Goal: Information Seeking & Learning: Compare options

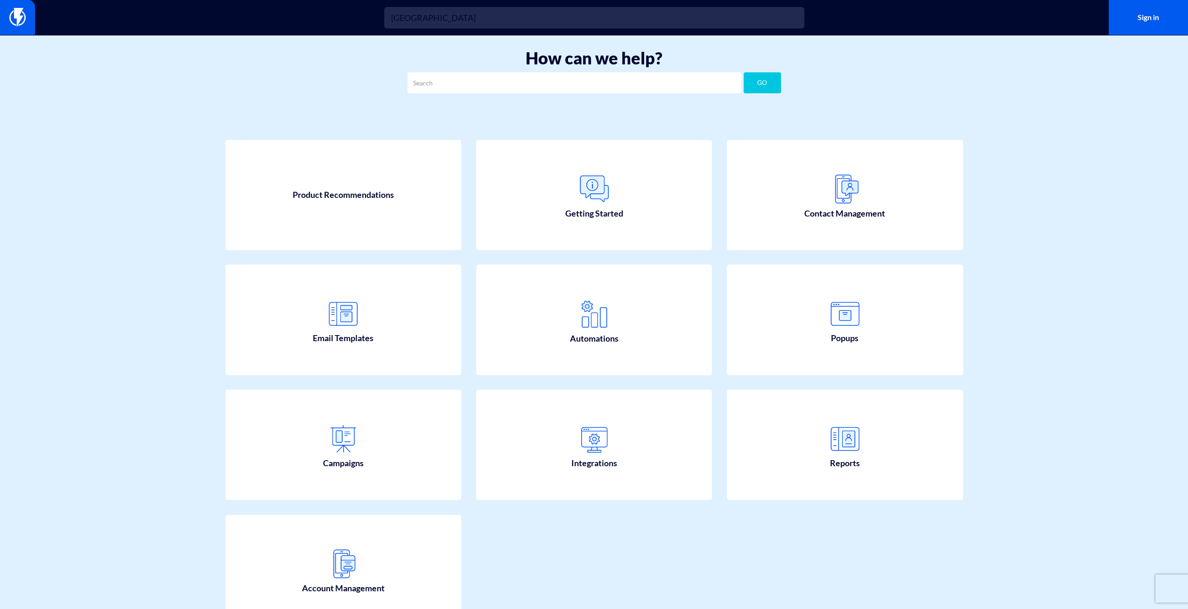
type input "mexico"
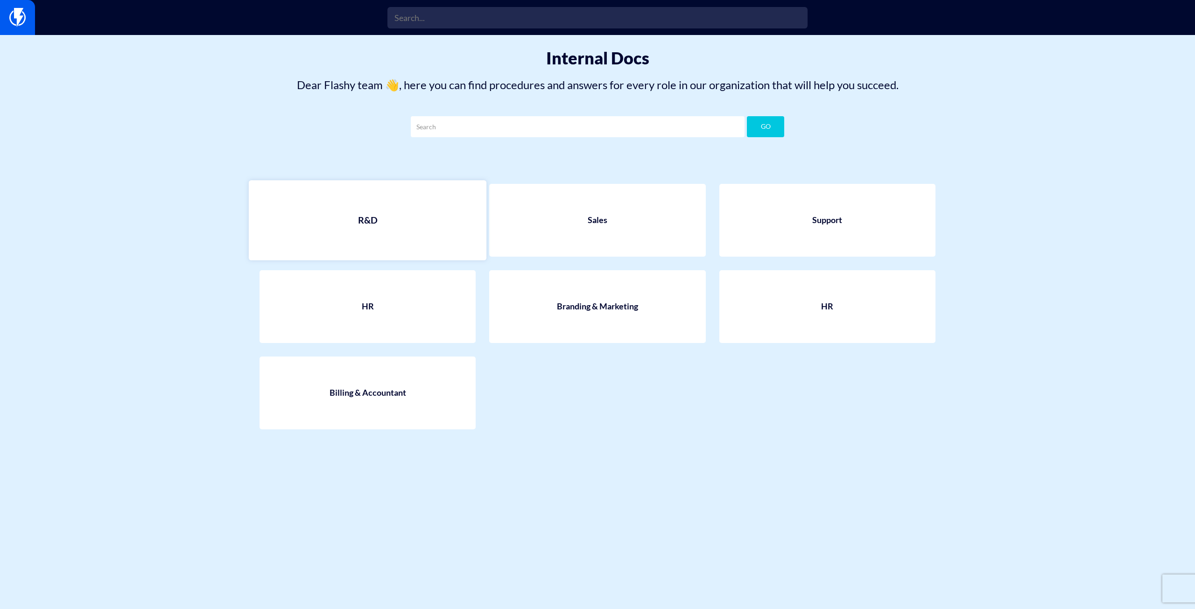
click at [408, 220] on link "R&D" at bounding box center [368, 220] width 238 height 80
click at [698, 206] on link "Sales" at bounding box center [598, 220] width 238 height 80
click at [817, 234] on link "Support" at bounding box center [827, 220] width 238 height 80
click at [888, 236] on link "Support" at bounding box center [827, 220] width 238 height 80
click at [647, 311] on link "Branding & Marketing" at bounding box center [598, 307] width 238 height 80
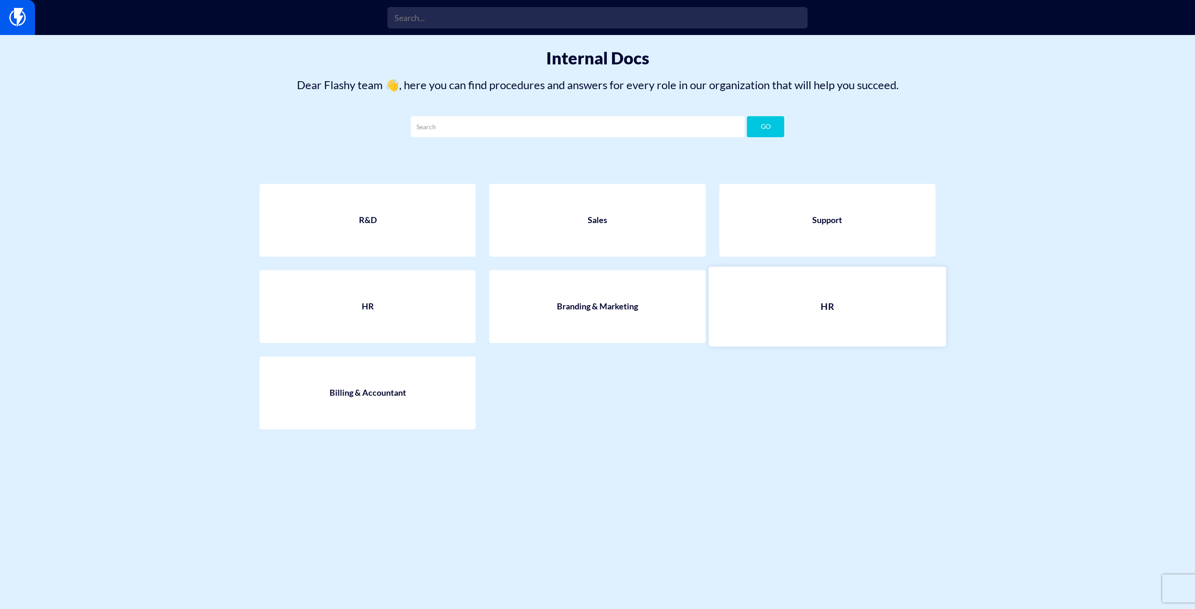
click at [858, 326] on link "HR" at bounding box center [827, 307] width 238 height 80
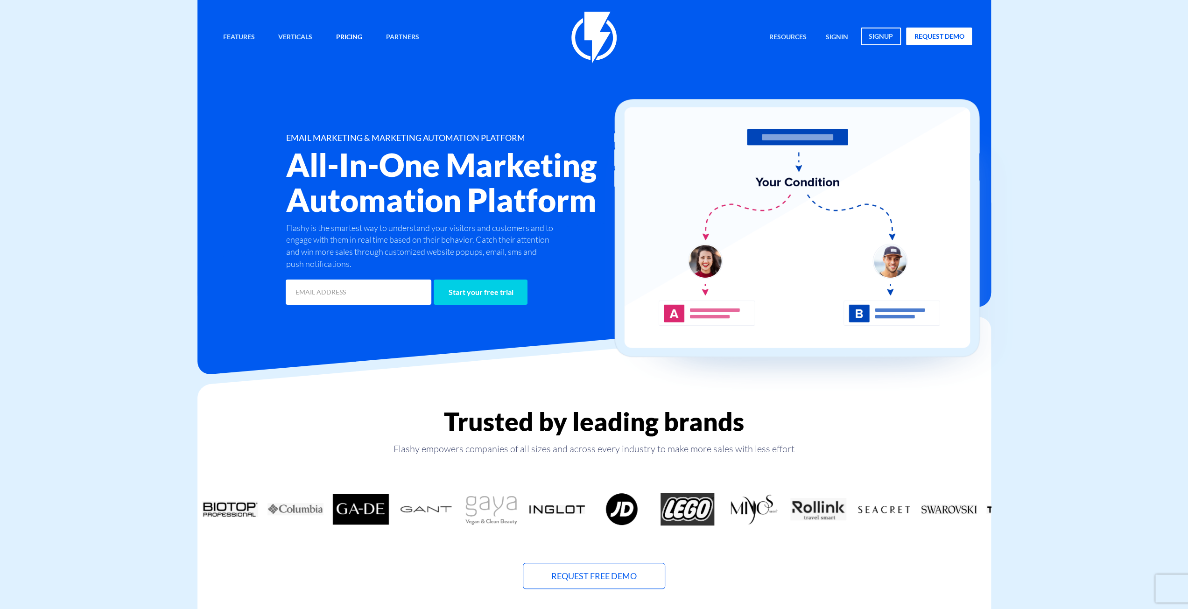
click at [344, 36] on link "Pricing" at bounding box center [349, 38] width 40 height 20
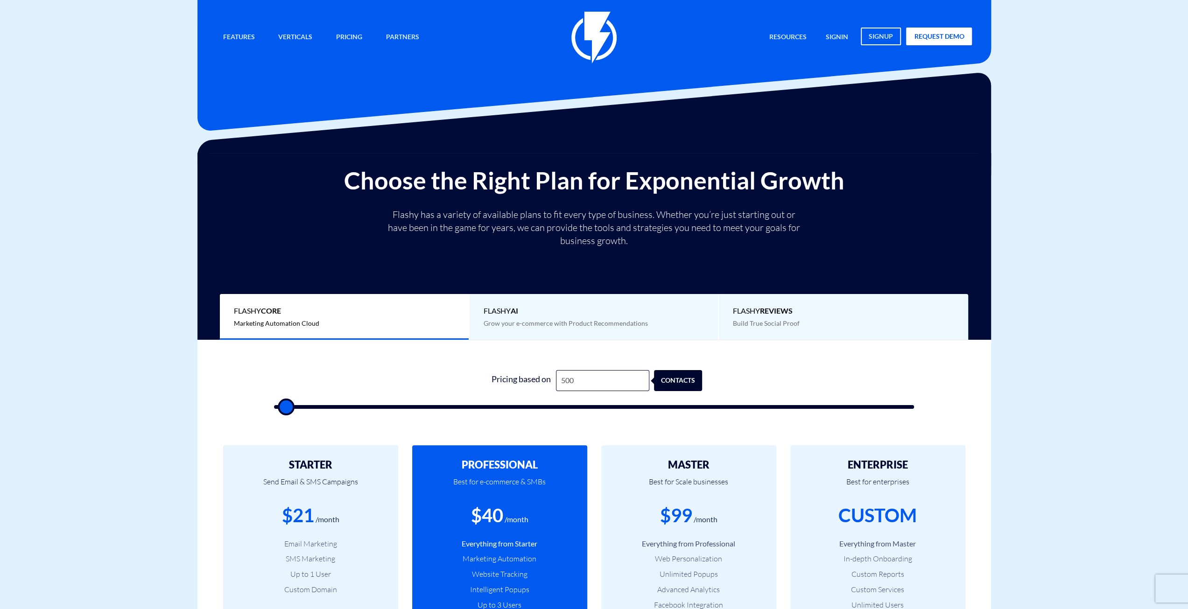
click at [817, 325] on div "Flashy REVIEWS Build True Social Proof" at bounding box center [843, 317] width 249 height 46
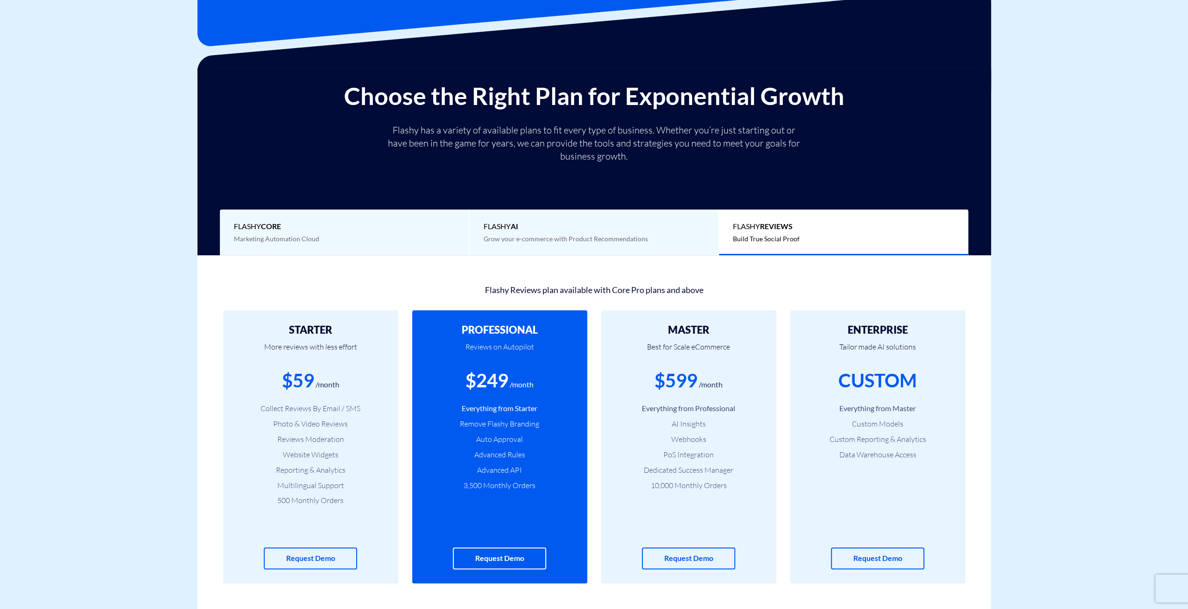
scroll to position [109, 0]
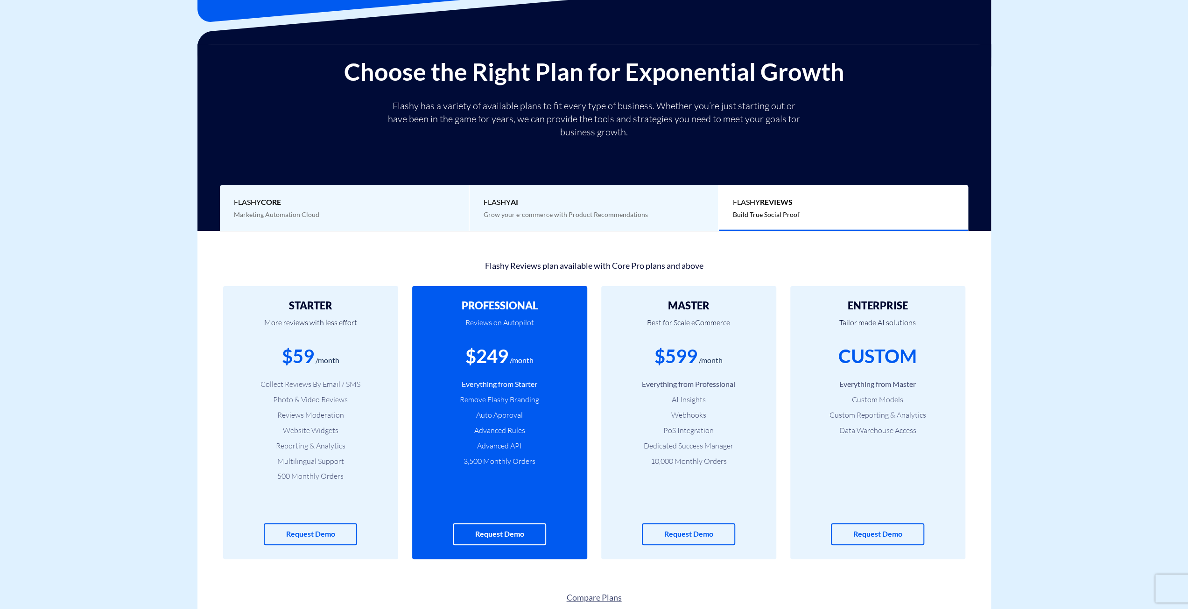
click at [668, 348] on div "$599" at bounding box center [676, 356] width 43 height 27
click at [660, 329] on p "Best for Scale eCommerce" at bounding box center [688, 327] width 147 height 32
click at [519, 259] on div "Flashy Reviews plan available with Core Pro plans and above" at bounding box center [594, 264] width 756 height 15
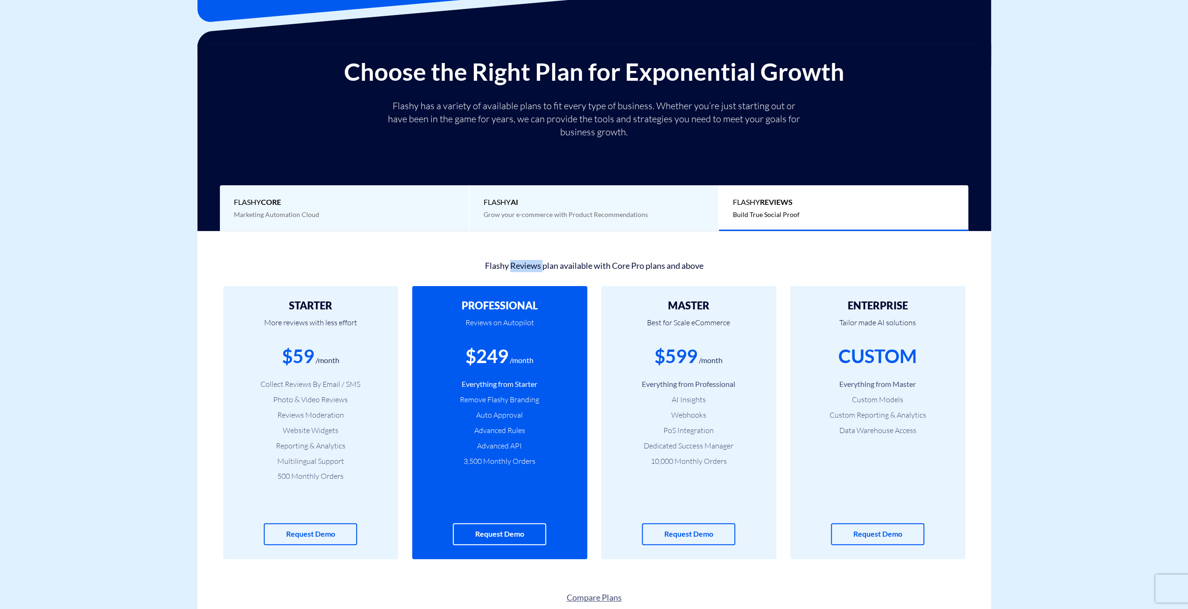
click at [519, 259] on div "Flashy Reviews plan available with Core Pro plans and above" at bounding box center [594, 264] width 756 height 15
click at [477, 264] on div "Flashy Reviews plan available with Core Pro plans and above" at bounding box center [594, 264] width 756 height 15
click at [497, 264] on div "Flashy Reviews plan available with Core Pro plans and above" at bounding box center [594, 264] width 756 height 15
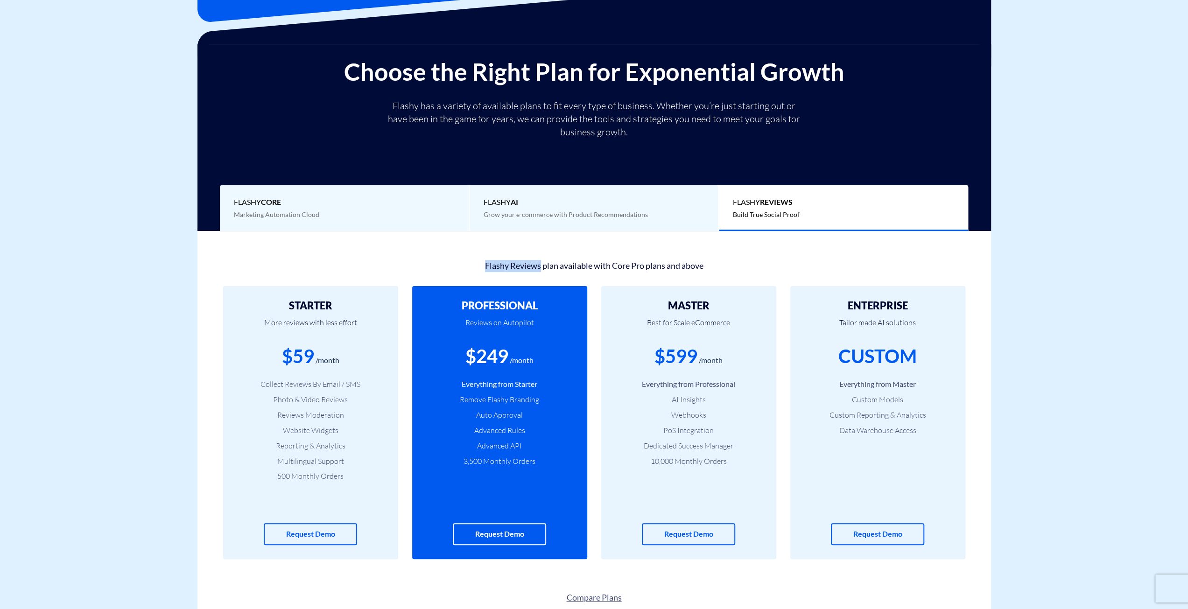
drag, startPoint x: 497, startPoint y: 264, endPoint x: 510, endPoint y: 265, distance: 13.6
click at [510, 265] on div "Flashy Reviews plan available with Core Pro plans and above" at bounding box center [594, 264] width 756 height 15
drag, startPoint x: 510, startPoint y: 265, endPoint x: 484, endPoint y: 264, distance: 26.6
click at [484, 264] on div "Flashy Reviews plan available with Core Pro plans and above" at bounding box center [594, 264] width 756 height 15
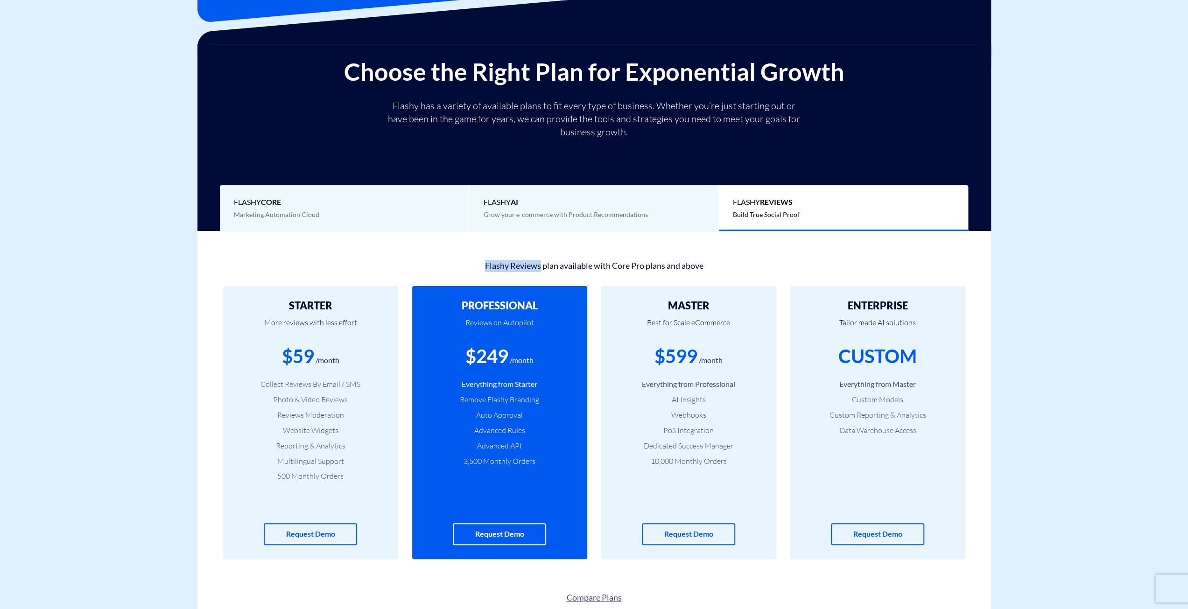
click at [484, 264] on div "Flashy Reviews plan available with Core Pro plans and above" at bounding box center [594, 264] width 756 height 15
click at [495, 263] on div "Flashy Reviews plan available with Core Pro plans and above" at bounding box center [594, 264] width 756 height 15
drag, startPoint x: 495, startPoint y: 263, endPoint x: 519, endPoint y: 262, distance: 23.4
click at [519, 262] on div "Flashy Reviews plan available with Core Pro plans and above" at bounding box center [594, 264] width 756 height 15
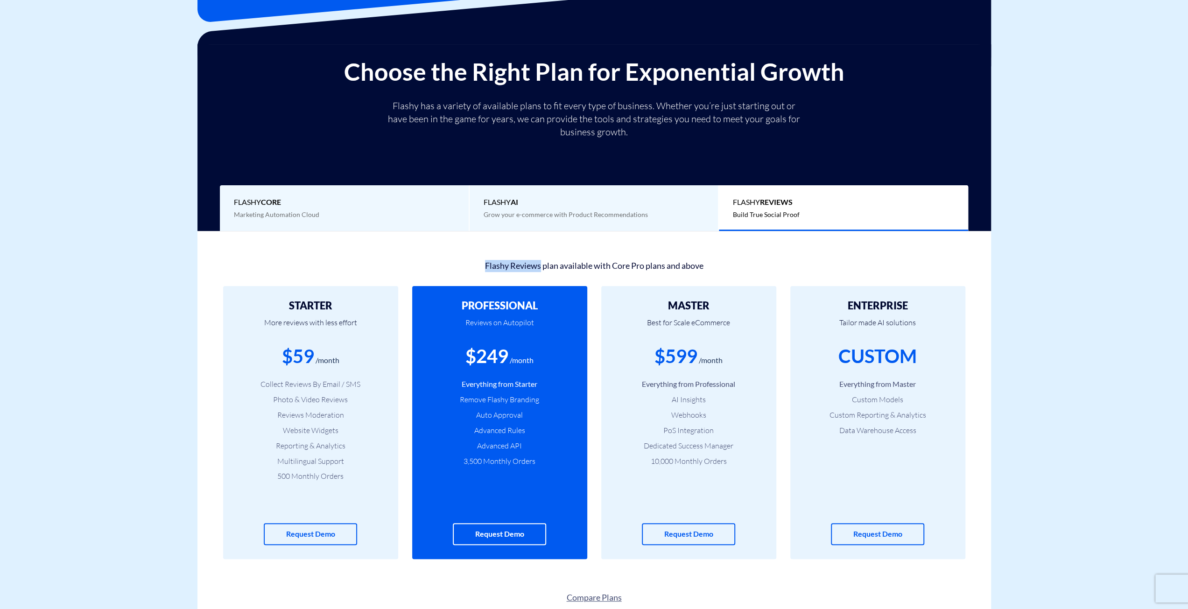
drag, startPoint x: 519, startPoint y: 262, endPoint x: 495, endPoint y: 259, distance: 24.1
click at [495, 259] on div "Flashy Reviews plan available with Core Pro plans and above" at bounding box center [594, 264] width 756 height 15
click at [492, 263] on div "Flashy Reviews plan available with Core Pro plans and above" at bounding box center [594, 264] width 756 height 15
drag, startPoint x: 492, startPoint y: 263, endPoint x: 514, endPoint y: 264, distance: 22.9
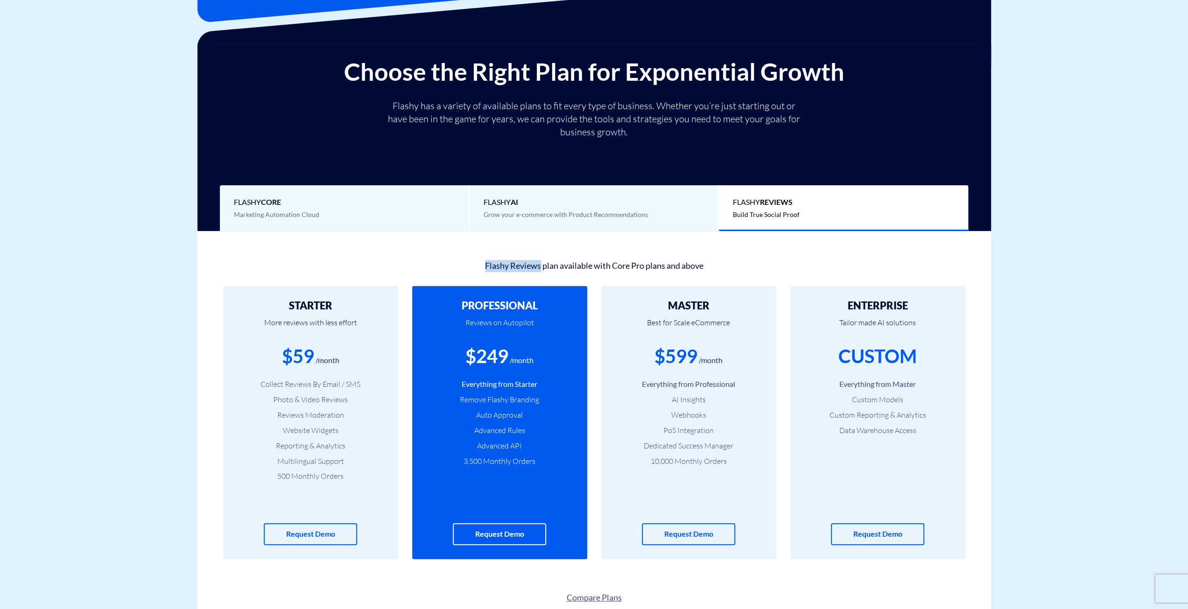
click at [514, 264] on div "Flashy Reviews plan available with Core Pro plans and above" at bounding box center [594, 264] width 756 height 15
drag, startPoint x: 514, startPoint y: 264, endPoint x: 490, endPoint y: 264, distance: 24.3
click at [490, 264] on div "Flashy Reviews plan available with Core Pro plans and above" at bounding box center [594, 264] width 756 height 15
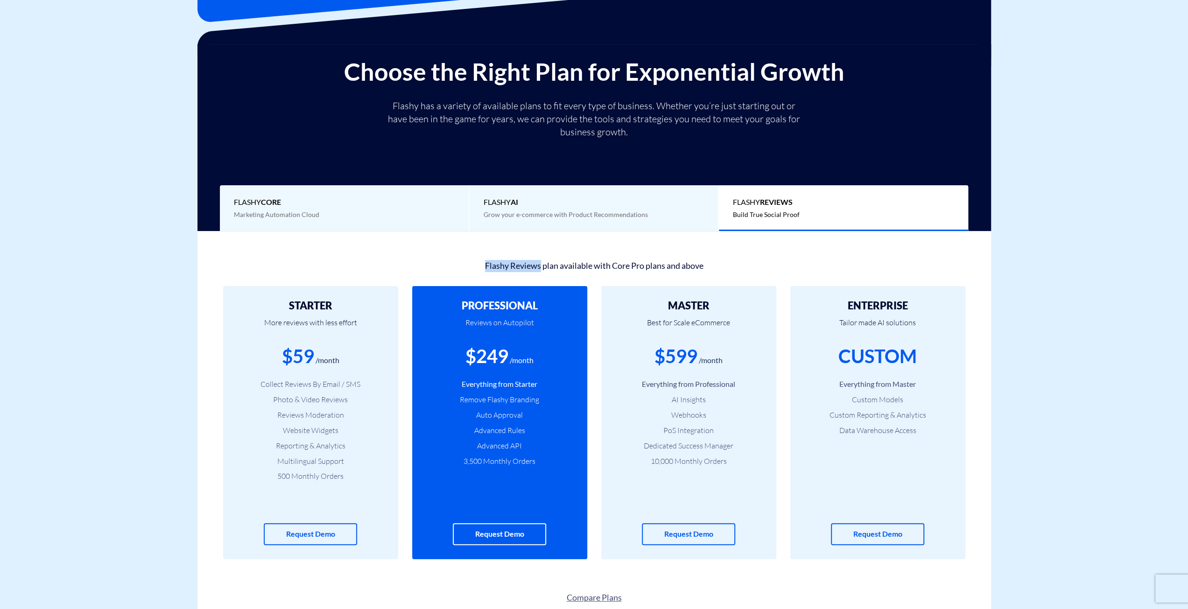
drag, startPoint x: 490, startPoint y: 264, endPoint x: 513, endPoint y: 261, distance: 23.0
click at [513, 261] on div "Flashy Reviews plan available with Core Pro plans and above" at bounding box center [594, 264] width 756 height 15
drag, startPoint x: 513, startPoint y: 261, endPoint x: 493, endPoint y: 261, distance: 20.1
click at [493, 261] on div "Flashy Reviews plan available with Core Pro plans and above" at bounding box center [594, 264] width 756 height 15
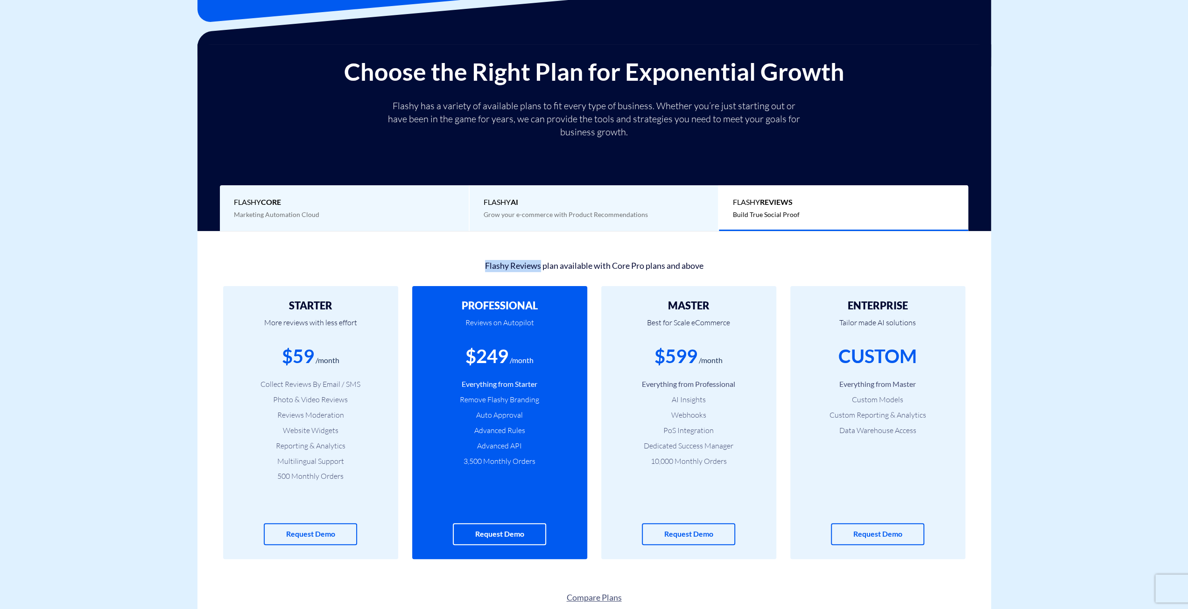
click at [493, 261] on div "Flashy Reviews plan available with Core Pro plans and above" at bounding box center [594, 264] width 756 height 15
drag, startPoint x: 493, startPoint y: 261, endPoint x: 512, endPoint y: 261, distance: 18.7
click at [512, 261] on div "Flashy Reviews plan available with Core Pro plans and above" at bounding box center [594, 264] width 756 height 15
drag, startPoint x: 512, startPoint y: 261, endPoint x: 487, endPoint y: 263, distance: 24.8
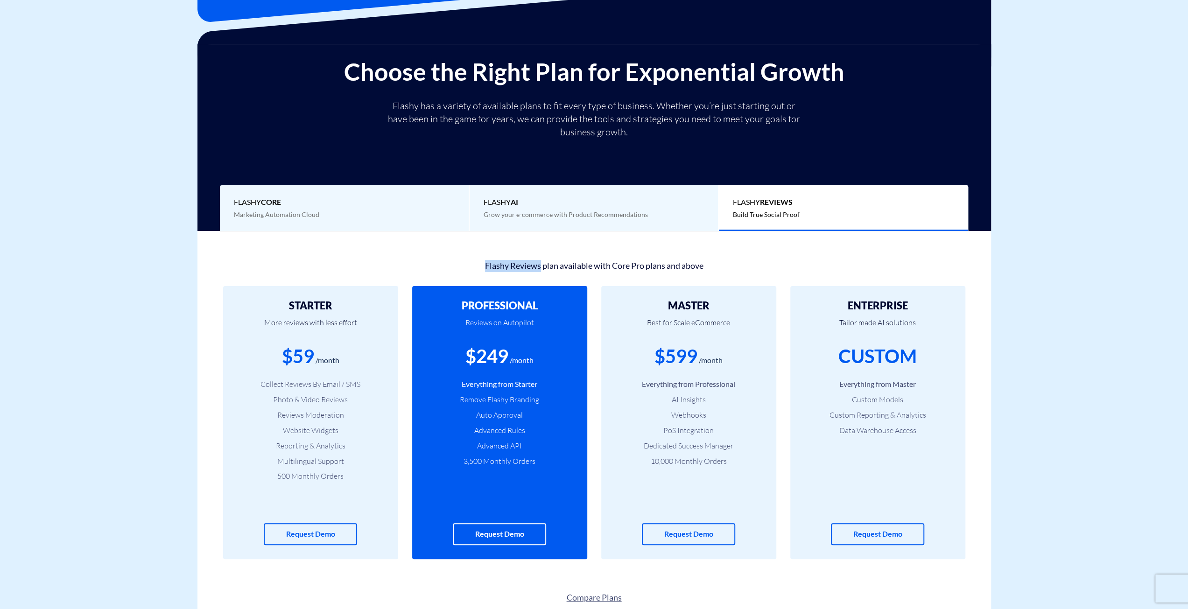
click at [487, 263] on div "Flashy Reviews plan available with Core Pro plans and above" at bounding box center [594, 264] width 756 height 15
drag, startPoint x: 487, startPoint y: 263, endPoint x: 507, endPoint y: 264, distance: 20.1
click at [507, 264] on div "Flashy Reviews plan available with Core Pro plans and above" at bounding box center [594, 264] width 756 height 15
click at [514, 262] on div "Flashy Reviews plan available with Core Pro plans and above" at bounding box center [594, 264] width 756 height 15
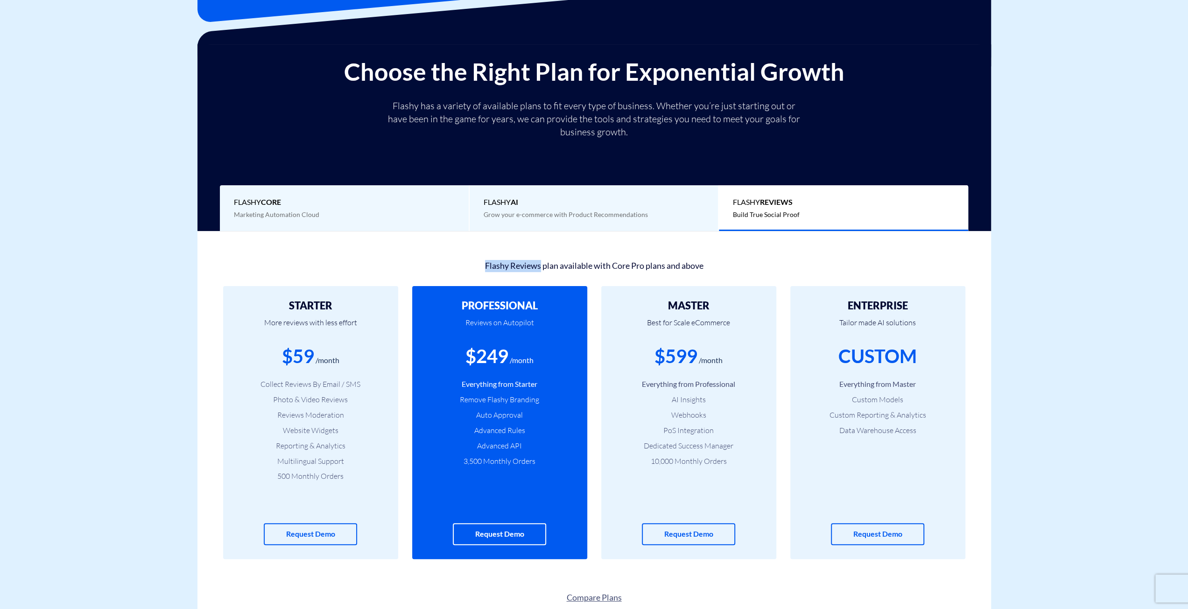
drag, startPoint x: 514, startPoint y: 262, endPoint x: 489, endPoint y: 263, distance: 24.3
click at [489, 263] on div "Flashy Reviews plan available with Core Pro plans and above" at bounding box center [594, 264] width 756 height 15
drag, startPoint x: 489, startPoint y: 263, endPoint x: 515, endPoint y: 262, distance: 25.7
click at [515, 262] on div "Flashy Reviews plan available with Core Pro plans and above" at bounding box center [594, 264] width 756 height 15
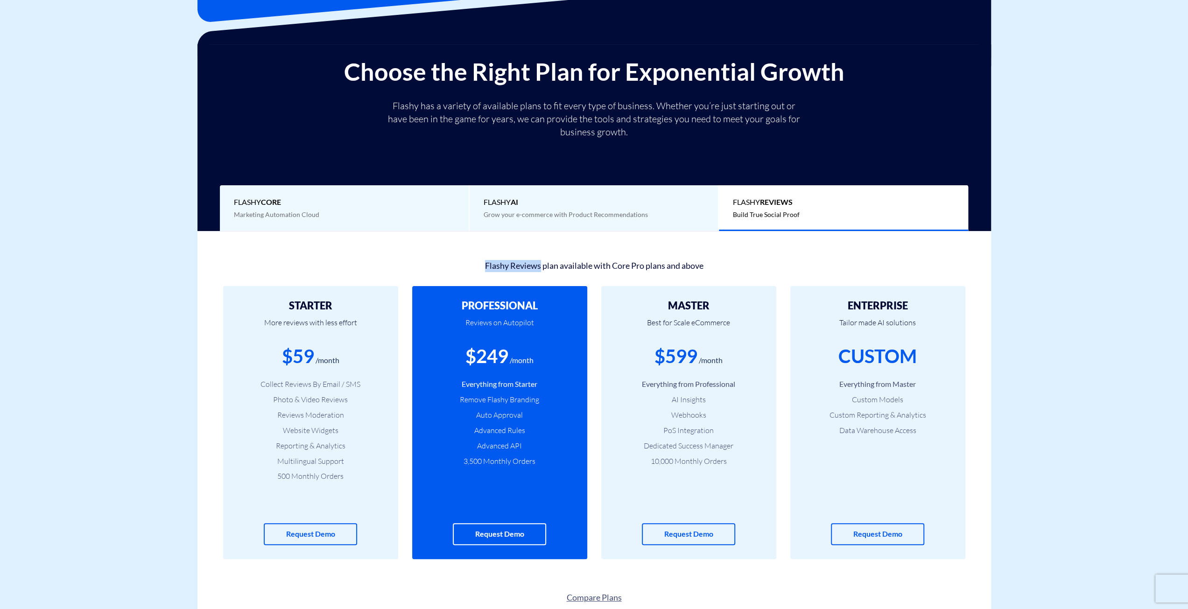
click at [515, 262] on div "Flashy Reviews plan available with Core Pro plans and above" at bounding box center [594, 264] width 756 height 15
drag, startPoint x: 515, startPoint y: 262, endPoint x: 482, endPoint y: 264, distance: 33.2
click at [482, 264] on div "Flashy Reviews plan available with Core Pro plans and above" at bounding box center [594, 264] width 756 height 15
click at [809, 569] on div "Flashy Reviews plan available with Core Pro plans and above STARTER More review…" at bounding box center [594, 408] width 794 height 340
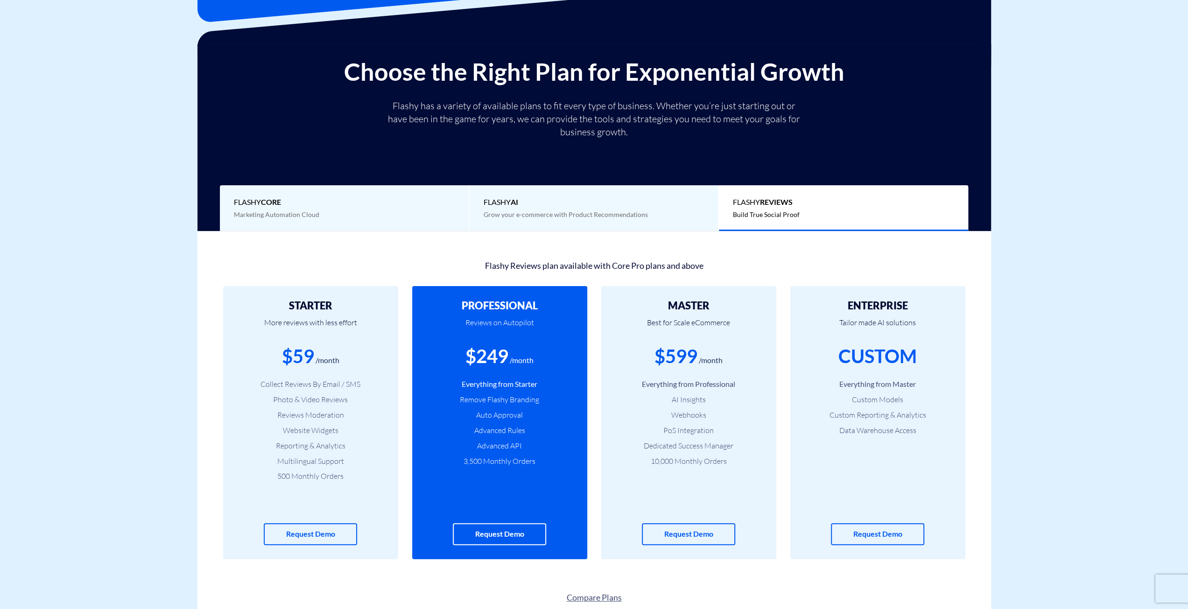
click at [529, 400] on li "Remove Flashy Branding" at bounding box center [499, 399] width 147 height 11
click at [551, 389] on li "Everything from Starter" at bounding box center [499, 384] width 147 height 11
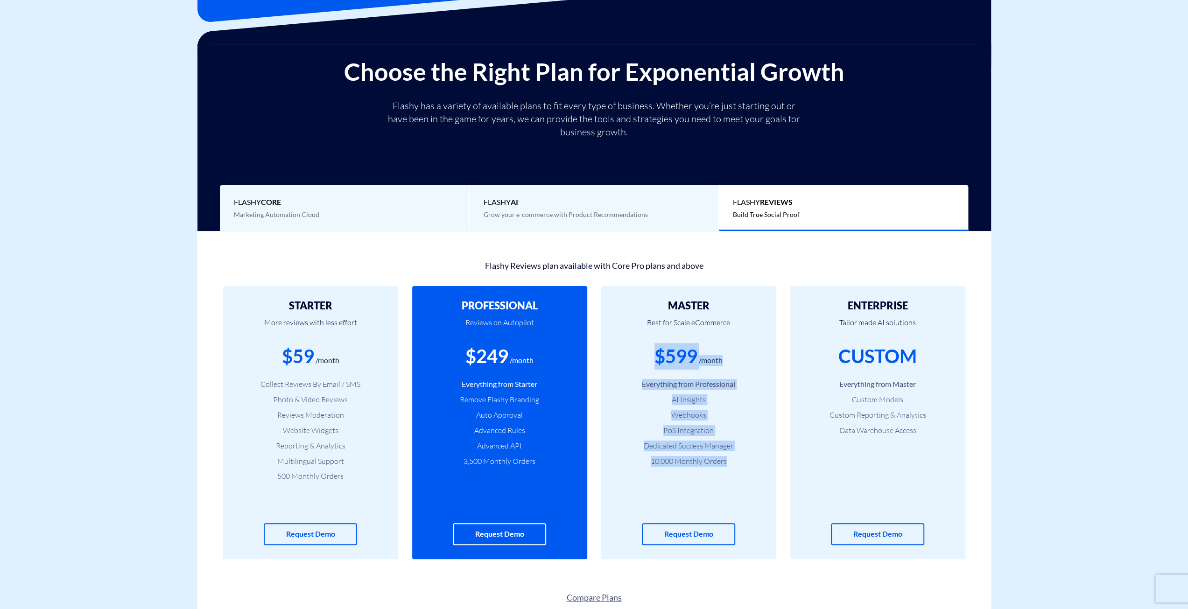
drag, startPoint x: 758, startPoint y: 469, endPoint x: 648, endPoint y: 360, distance: 155.5
click at [649, 363] on div "MASTER Best for Scale eCommerce $599 /month Everything from Professional AI Ins…" at bounding box center [688, 422] width 175 height 273
click at [645, 357] on div "$599 /month" at bounding box center [688, 356] width 147 height 27
drag, startPoint x: 648, startPoint y: 305, endPoint x: 742, endPoint y: 485, distance: 203.4
click at [742, 485] on div "MASTER Best for Scale eCommerce $599 /month Everything from Professional AI Ins…" at bounding box center [688, 422] width 175 height 273
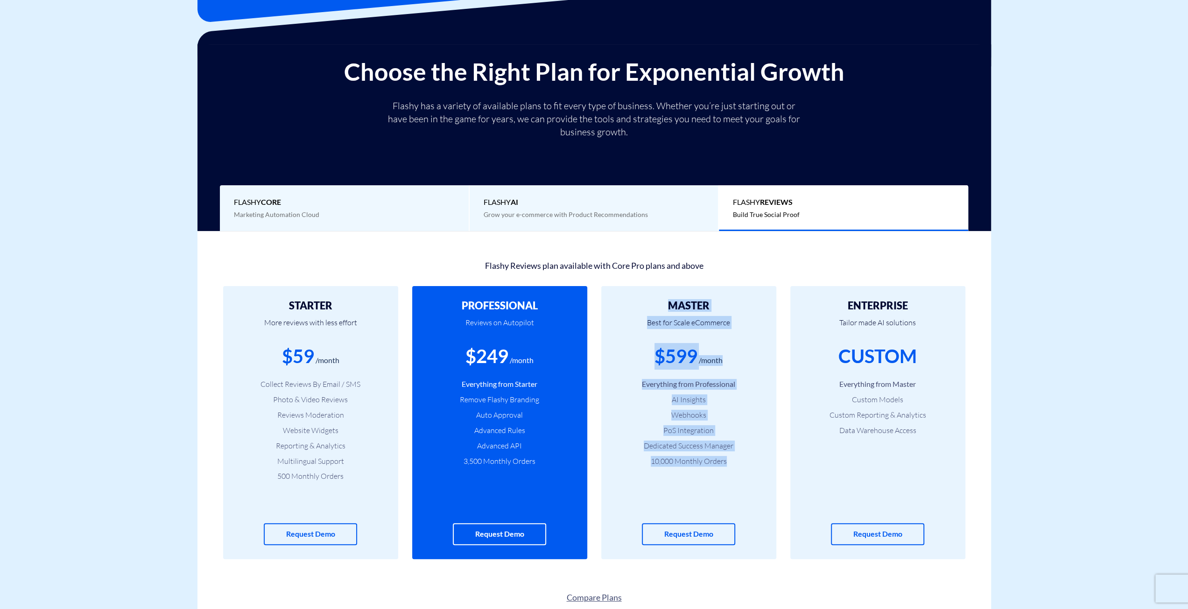
click at [742, 485] on div "MASTER Best for Scale eCommerce $599 /month Everything from Professional AI Ins…" at bounding box center [688, 422] width 175 height 273
drag, startPoint x: 743, startPoint y: 483, endPoint x: 660, endPoint y: 292, distance: 208.7
click at [661, 292] on div "MASTER Best for Scale eCommerce $599 /month Everything from Professional AI Ins…" at bounding box center [688, 422] width 175 height 273
click at [659, 293] on div "MASTER Best for Scale eCommerce $599 /month Everything from Professional AI Ins…" at bounding box center [688, 422] width 175 height 273
drag, startPoint x: 659, startPoint y: 293, endPoint x: 743, endPoint y: 459, distance: 186.5
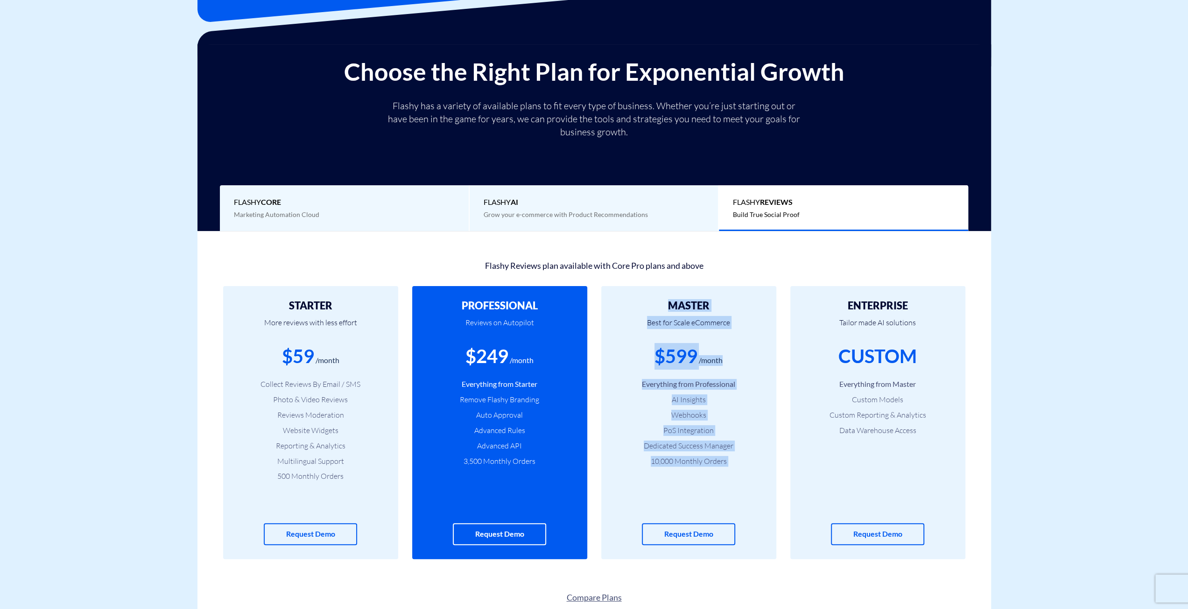
click at [743, 459] on div "MASTER Best for Scale eCommerce $599 /month Everything from Professional AI Ins…" at bounding box center [688, 422] width 175 height 273
click at [743, 459] on li "10,000 Monthly Orders" at bounding box center [688, 461] width 147 height 11
drag, startPoint x: 743, startPoint y: 459, endPoint x: 641, endPoint y: 302, distance: 187.8
click at [641, 302] on div "MASTER Best for Scale eCommerce $599 /month Everything from Professional AI Ins…" at bounding box center [688, 422] width 175 height 273
click at [641, 302] on h2 "MASTER" at bounding box center [688, 305] width 147 height 11
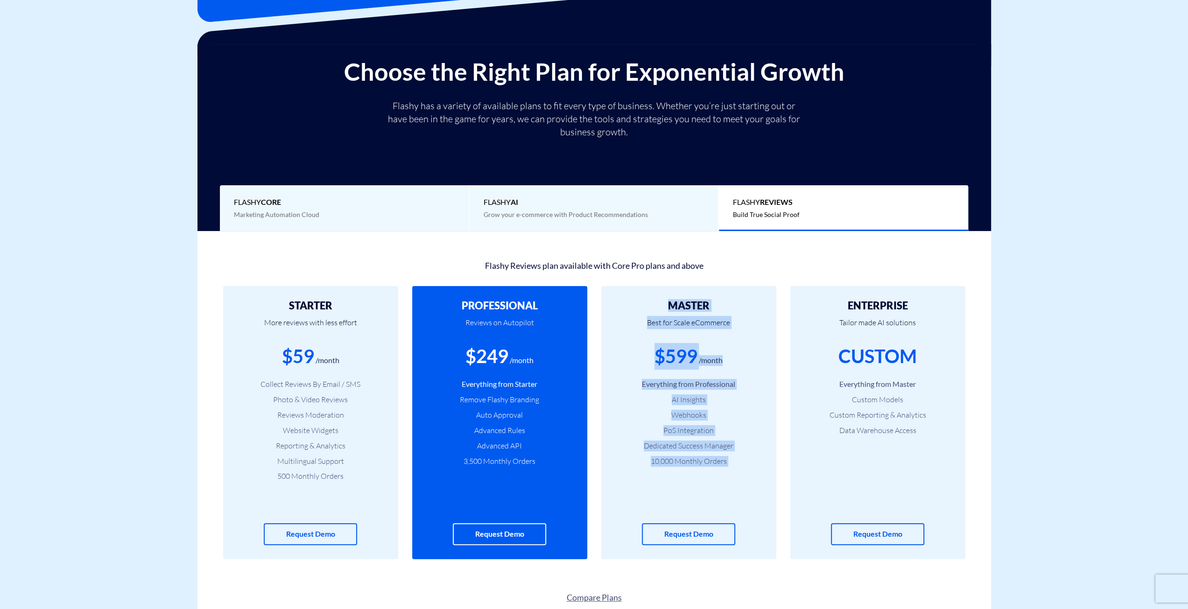
drag, startPoint x: 641, startPoint y: 302, endPoint x: 727, endPoint y: 481, distance: 199.2
click at [727, 481] on div "MASTER Best for Scale eCommerce $599 /month Everything from Professional AI Ins…" at bounding box center [688, 422] width 175 height 273
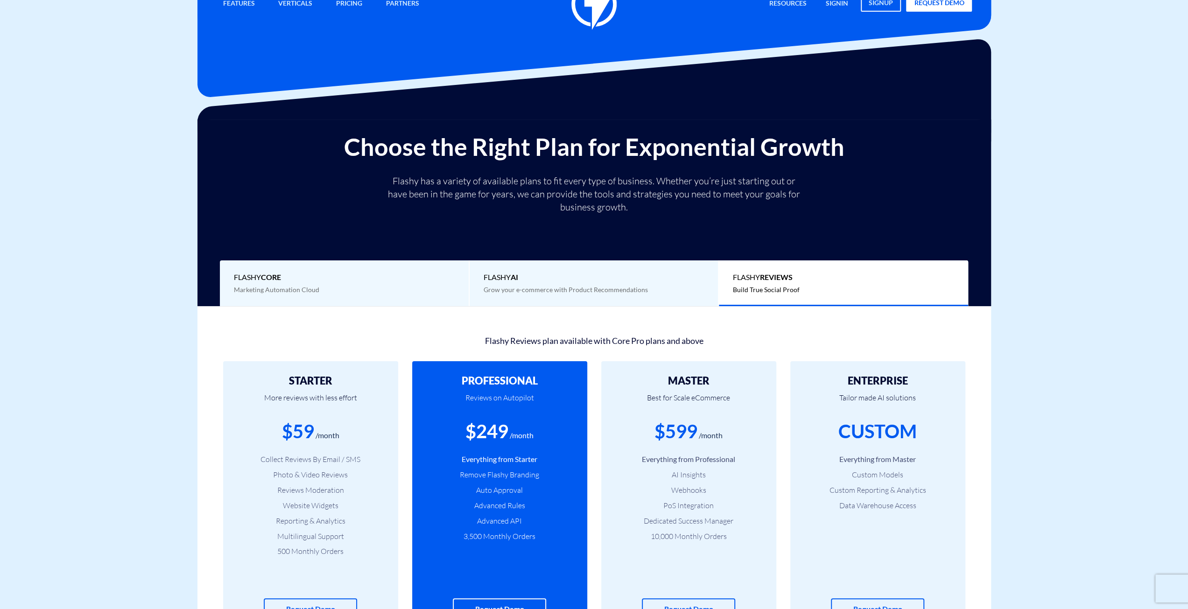
scroll to position [0, 0]
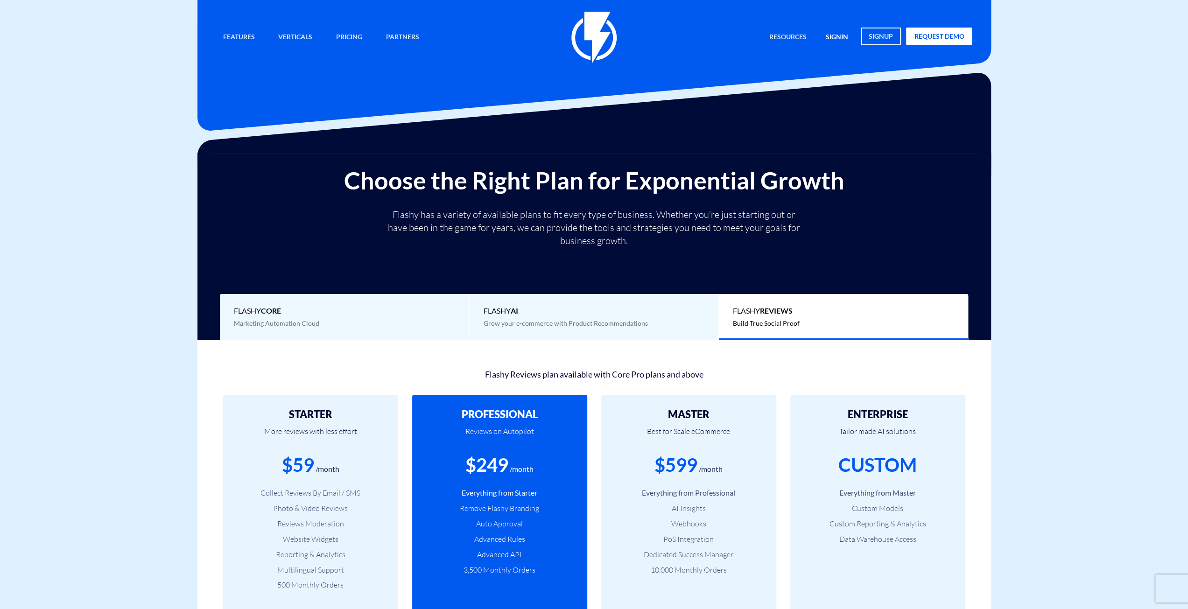
click at [838, 37] on link "signin" at bounding box center [837, 38] width 36 height 20
